Goal: Task Accomplishment & Management: Use online tool/utility

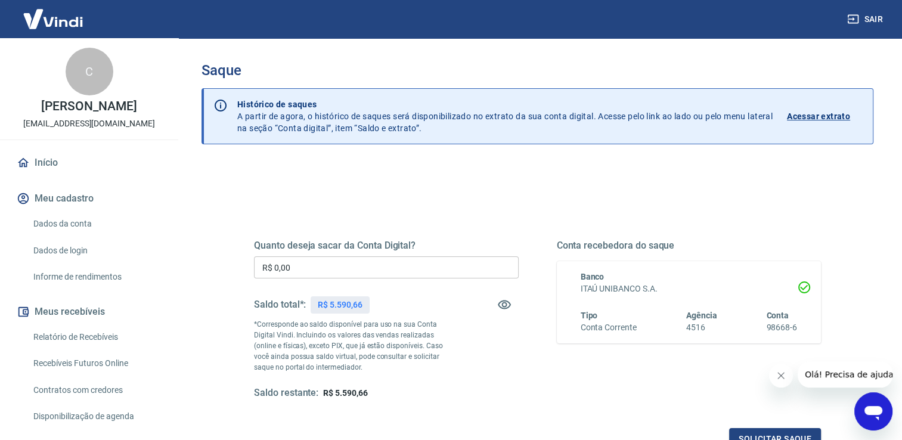
click at [389, 269] on input "R$ 0,00" at bounding box center [386, 267] width 265 height 22
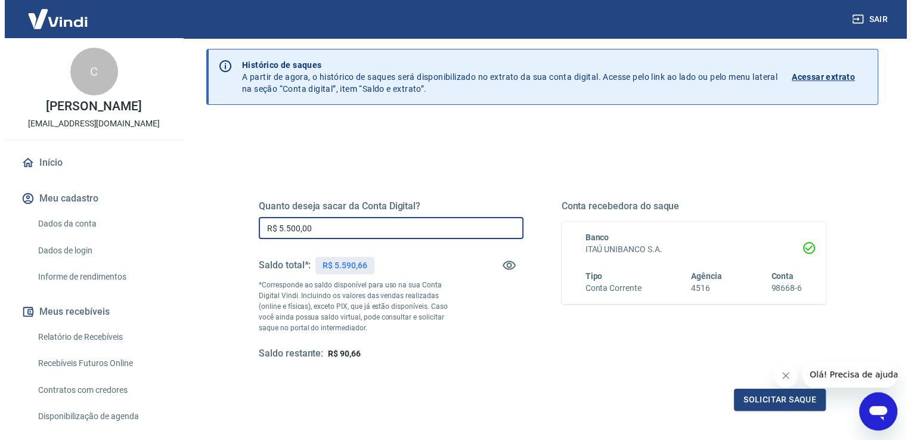
scroll to position [148, 0]
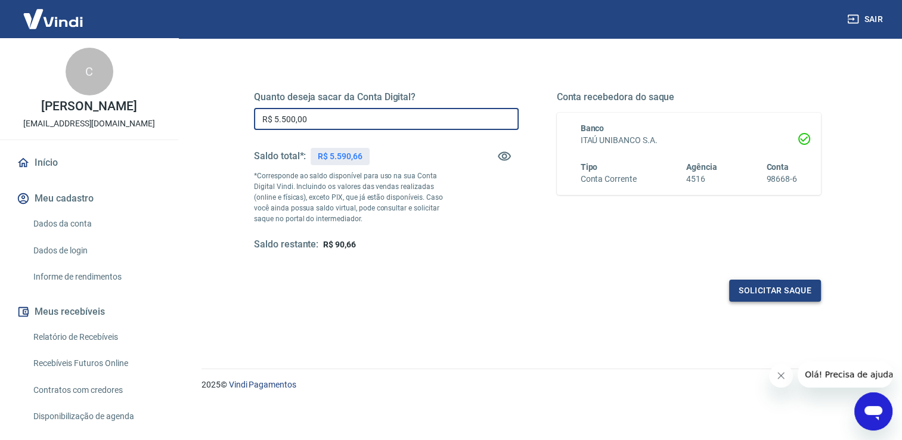
type input "R$ 5.500,00"
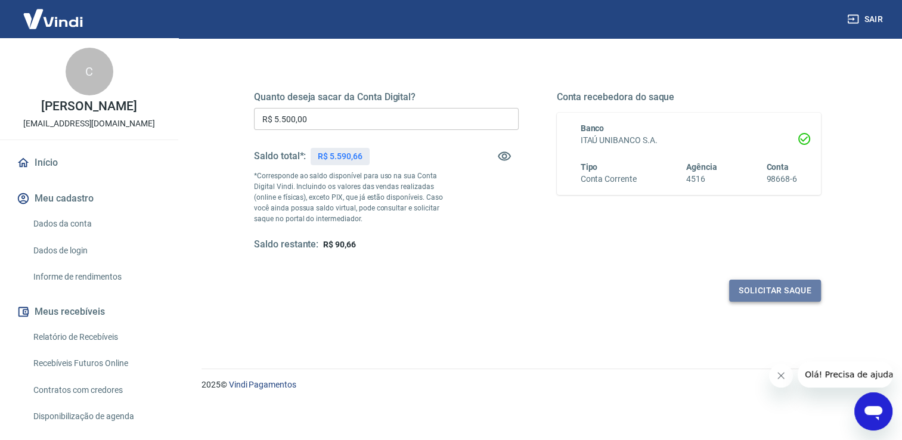
click at [748, 294] on button "Solicitar saque" at bounding box center [775, 291] width 92 height 22
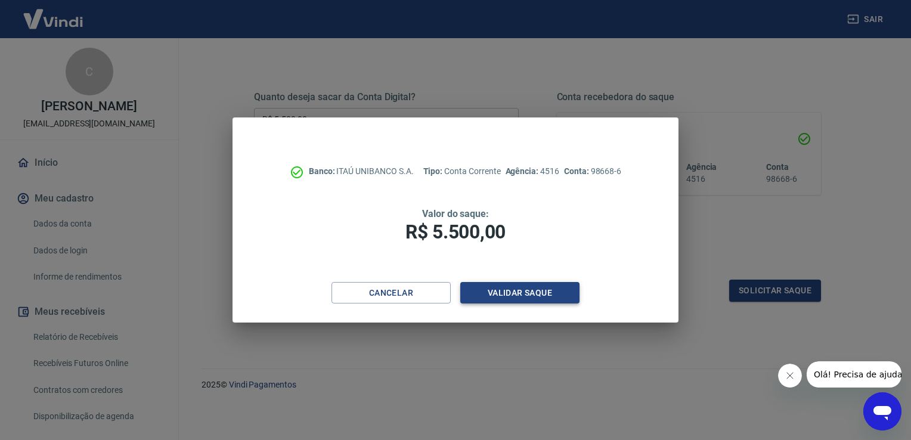
click at [551, 293] on button "Validar saque" at bounding box center [519, 293] width 119 height 22
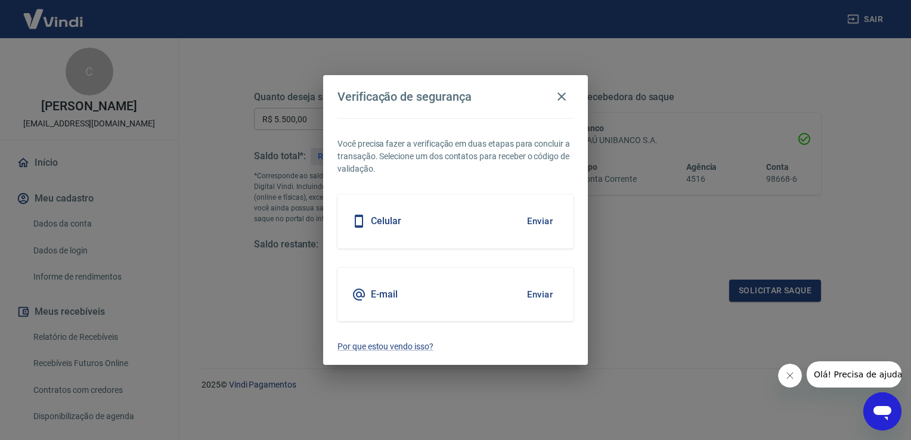
click at [539, 226] on button "Enviar" at bounding box center [540, 221] width 39 height 25
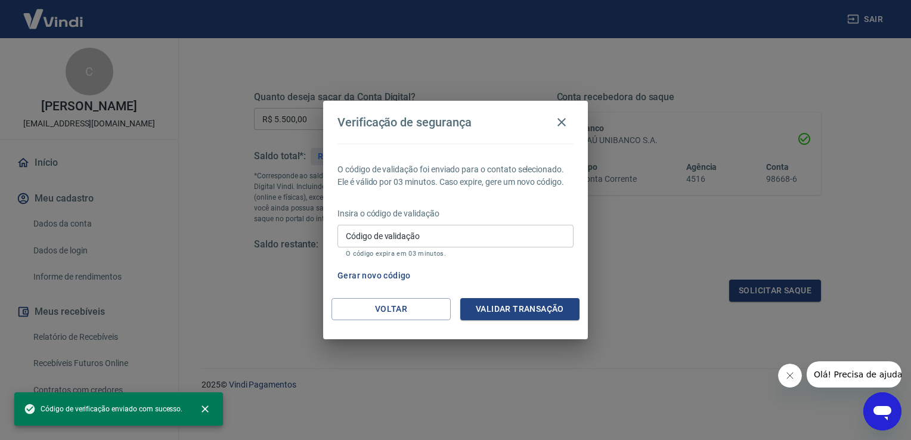
click at [525, 233] on input "Código de validação" at bounding box center [455, 236] width 236 height 22
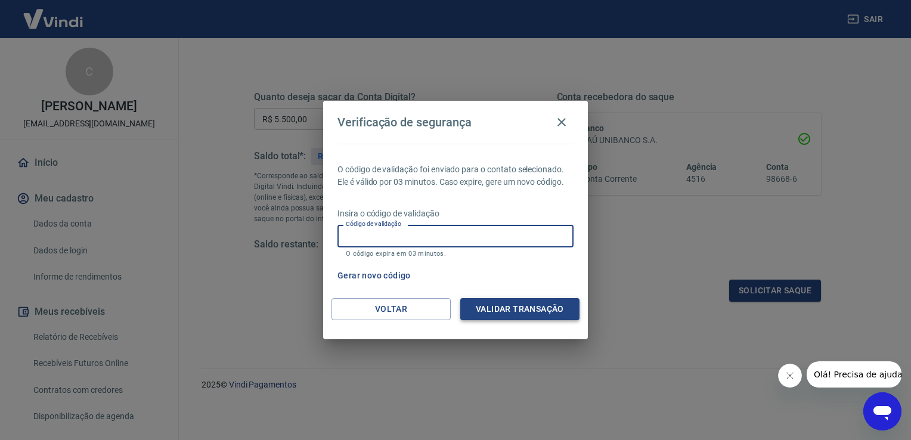
click at [537, 306] on button "Validar transação" at bounding box center [519, 309] width 119 height 22
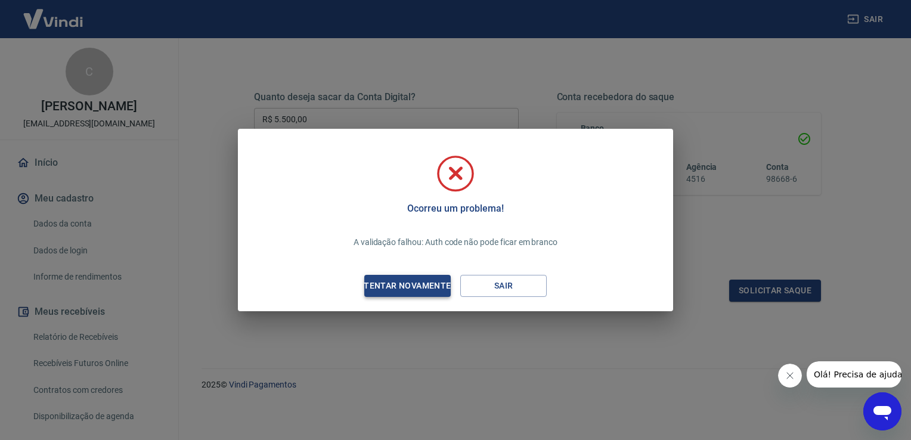
click at [425, 288] on div "Tentar novamente" at bounding box center [407, 285] width 116 height 15
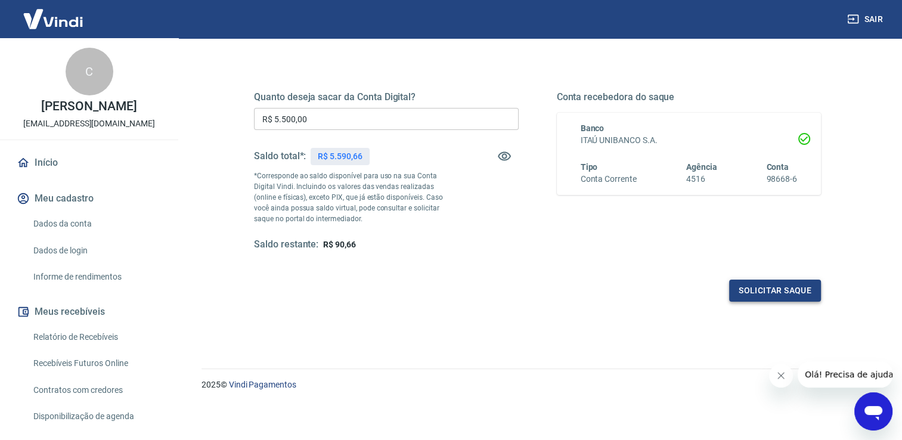
click at [756, 298] on button "Solicitar saque" at bounding box center [775, 291] width 92 height 22
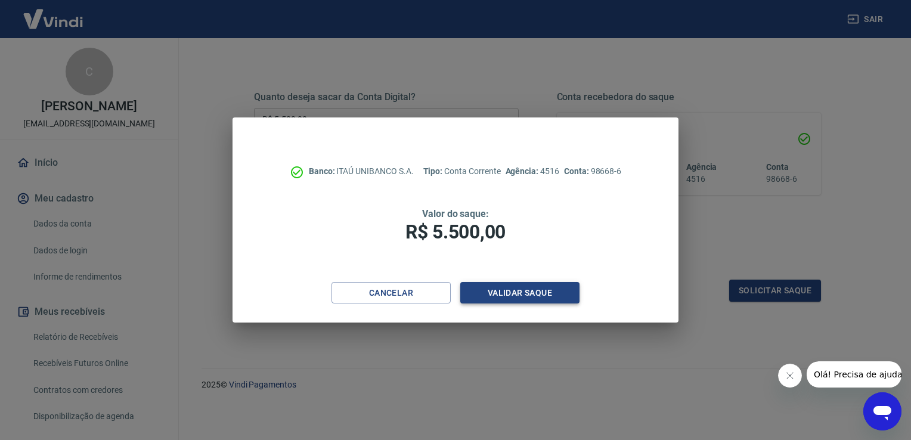
click at [528, 296] on button "Validar saque" at bounding box center [519, 293] width 119 height 22
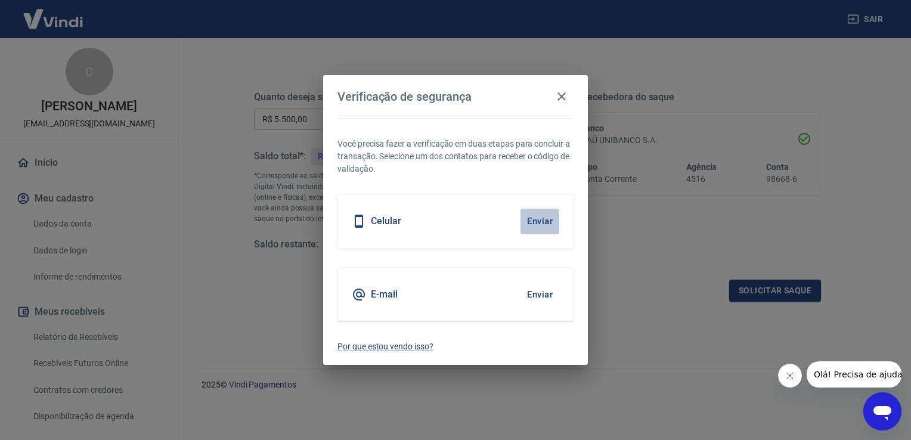
click at [534, 219] on button "Enviar" at bounding box center [540, 221] width 39 height 25
click at [533, 298] on button "Enviar" at bounding box center [540, 294] width 39 height 25
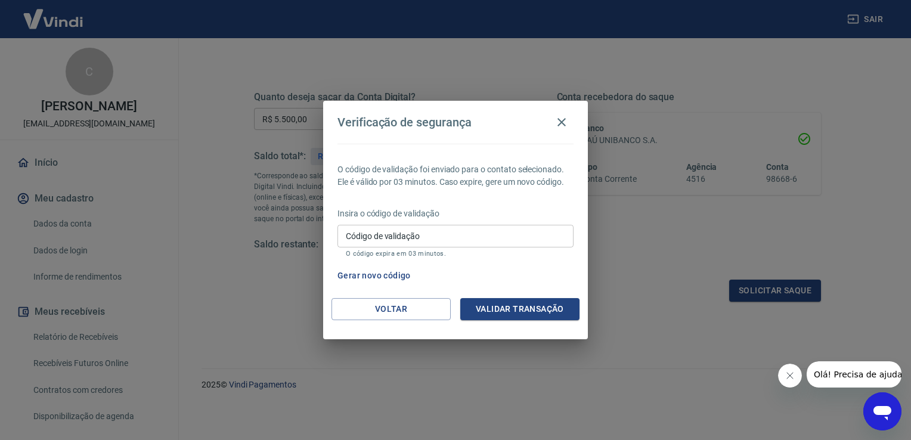
click at [498, 234] on input "Código de validação" at bounding box center [455, 236] width 236 height 22
paste input "567302"
type input "567302"
click at [507, 310] on button "Validar transação" at bounding box center [519, 309] width 119 height 22
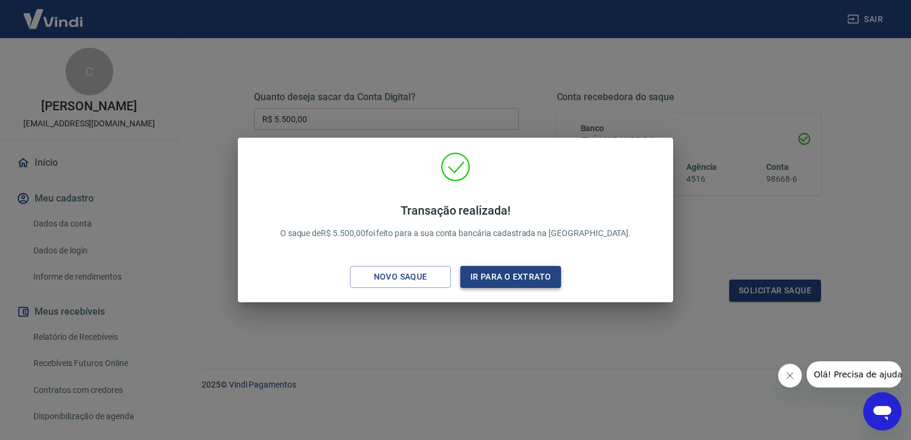
click at [484, 273] on button "Ir para o extrato" at bounding box center [510, 277] width 101 height 22
